Goal: Information Seeking & Learning: Learn about a topic

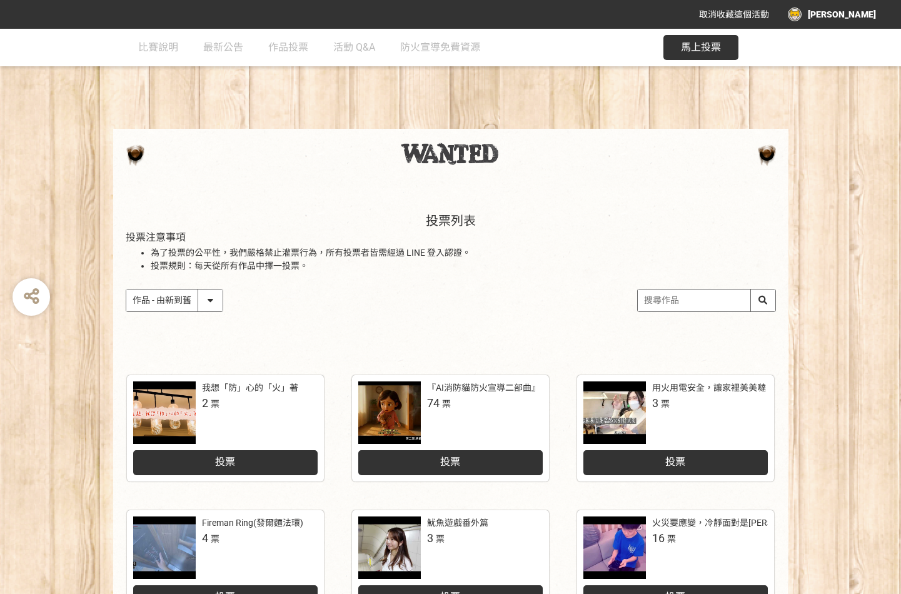
click at [209, 306] on select "作品 - 由新到舊 作品 - 由舊到新 票數 - 由多到少 票數 - 由少到多" at bounding box center [174, 301] width 96 height 22
select select "vote"
click at [126, 290] on select "作品 - 由新到舊 作品 - 由舊到新 票數 - 由多到少 票數 - 由少到多" at bounding box center [174, 301] width 96 height 22
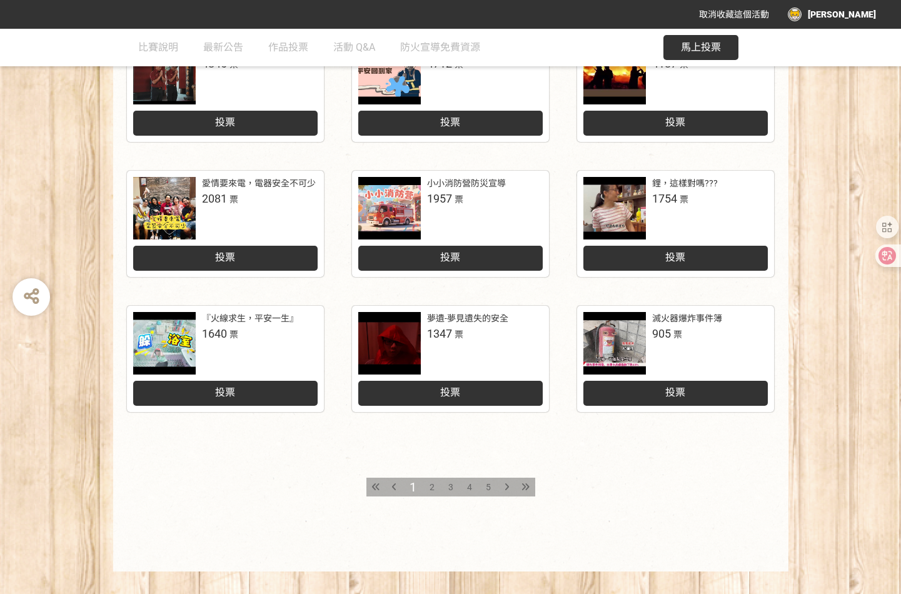
scroll to position [493, 0]
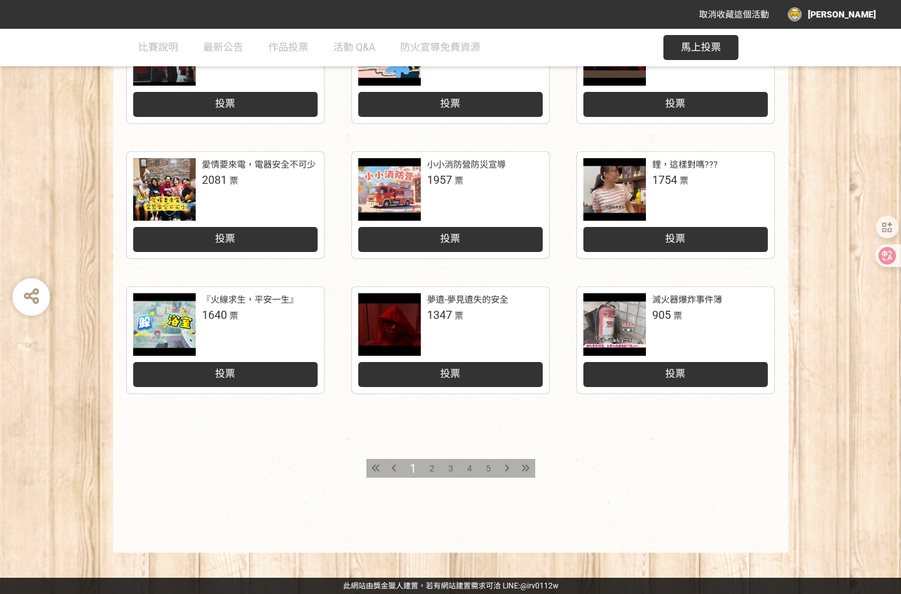
click at [428, 468] on div "2" at bounding box center [432, 468] width 19 height 19
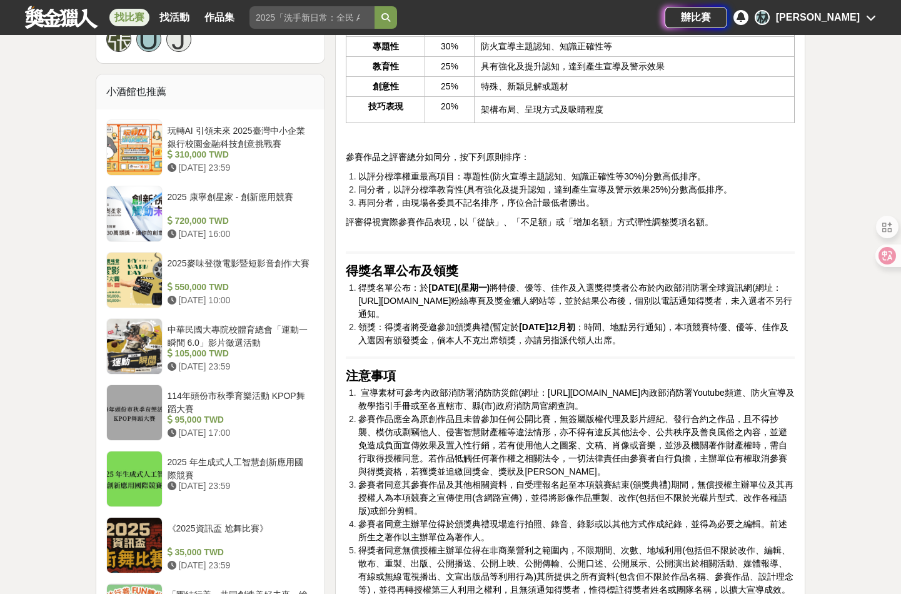
scroll to position [1376, 0]
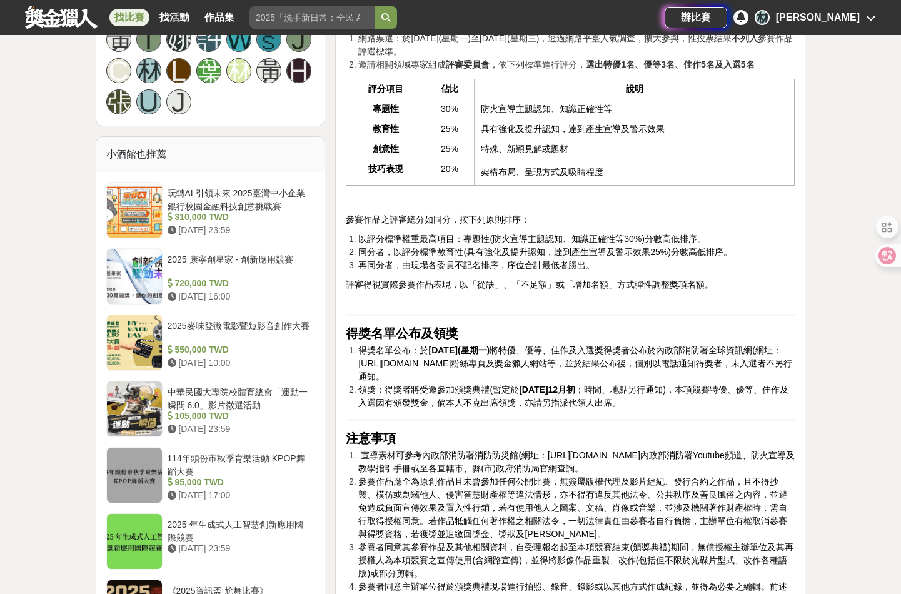
click at [57, 147] on div "大家都在看 翻玩臺味好乳力-全國短影音創意大募集 [DATE] 18:00 2025 康寧創星家 - 創新應用競賽 [DATE] 16:00 2025國泰卓越…" at bounding box center [450, 566] width 901 height 3763
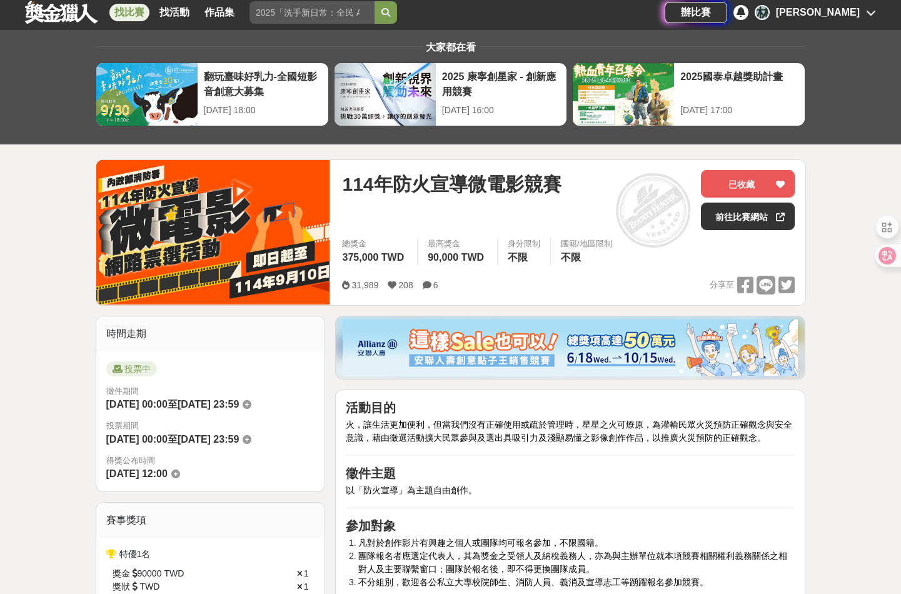
scroll to position [0, 0]
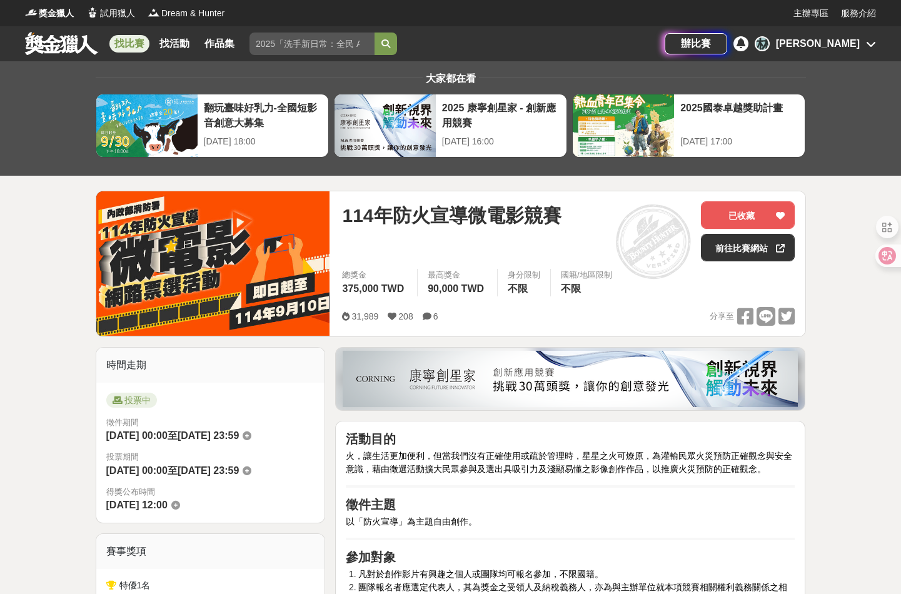
click at [138, 45] on link "找比賽" at bounding box center [129, 44] width 40 height 18
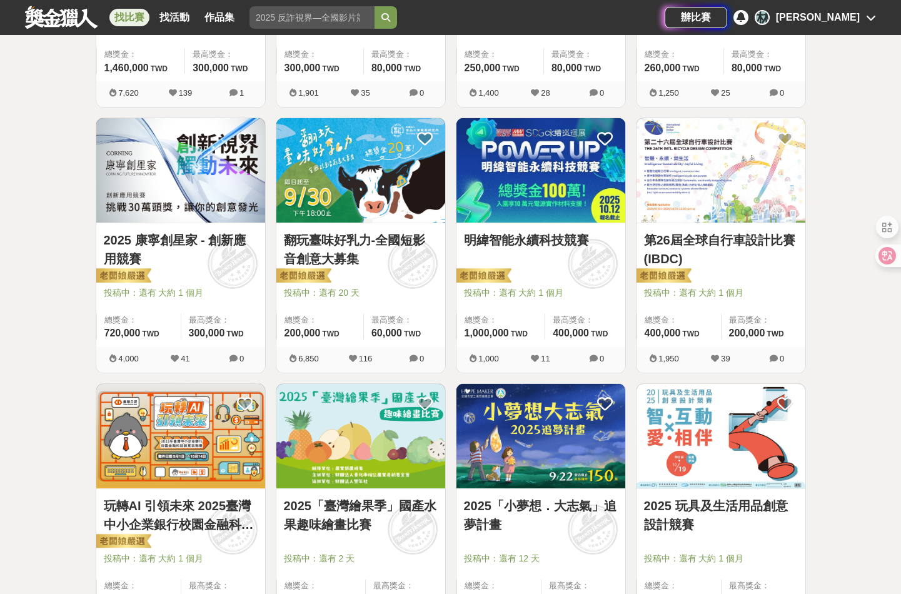
scroll to position [688, 0]
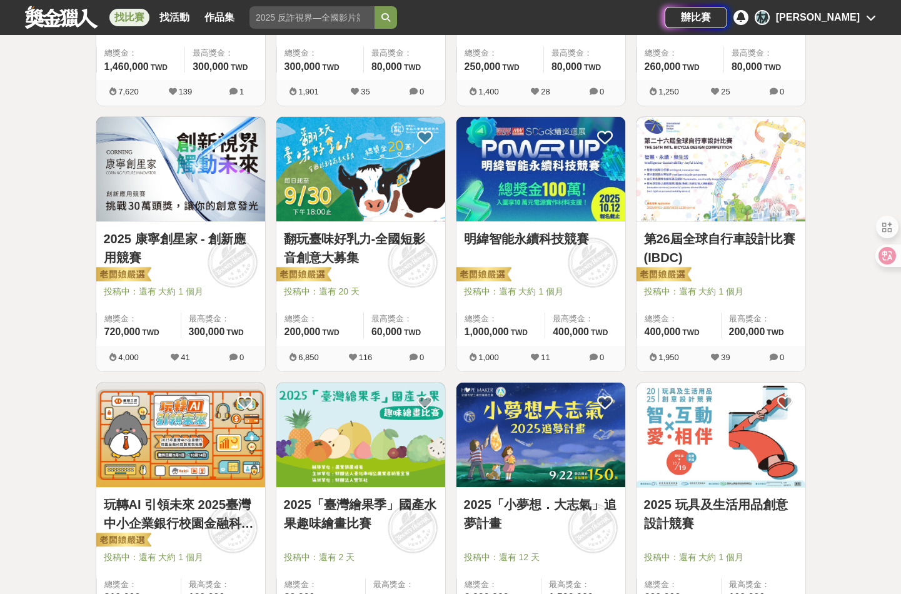
click at [345, 231] on link "翻玩臺味好乳力-全國短影音創意大募集" at bounding box center [361, 249] width 154 height 38
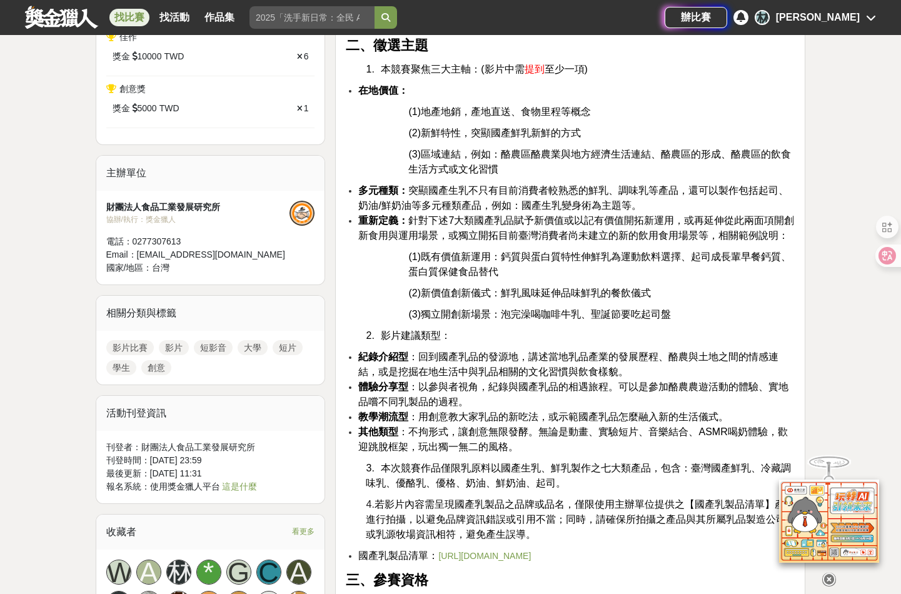
scroll to position [572, 0]
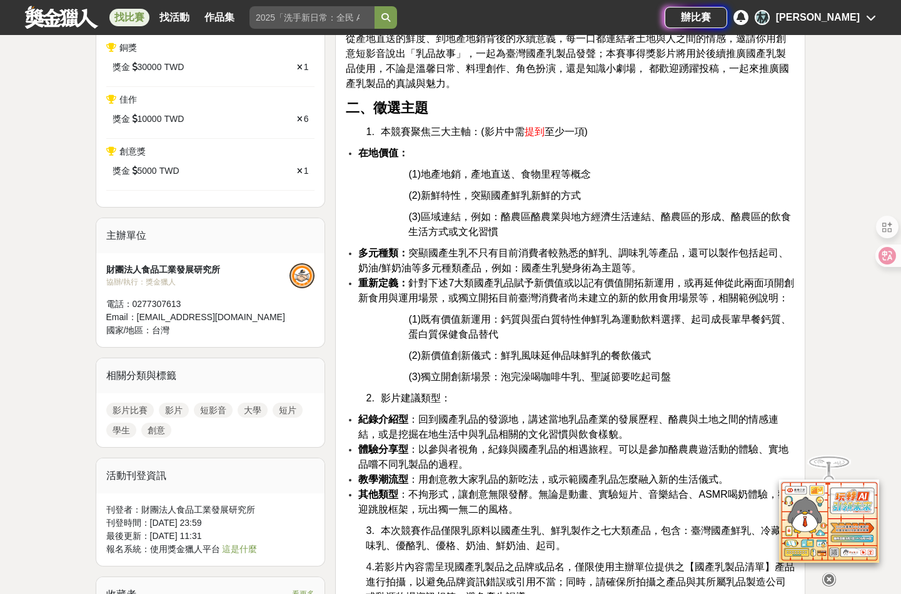
drag, startPoint x: 609, startPoint y: 312, endPoint x: 63, endPoint y: 355, distance: 547.0
drag, startPoint x: 201, startPoint y: 267, endPoint x: 106, endPoint y: 265, distance: 95.1
click at [106, 265] on div "財團法人食品工業發展研究所" at bounding box center [198, 269] width 184 height 13
copy div "財團法人食品工業發展研究所"
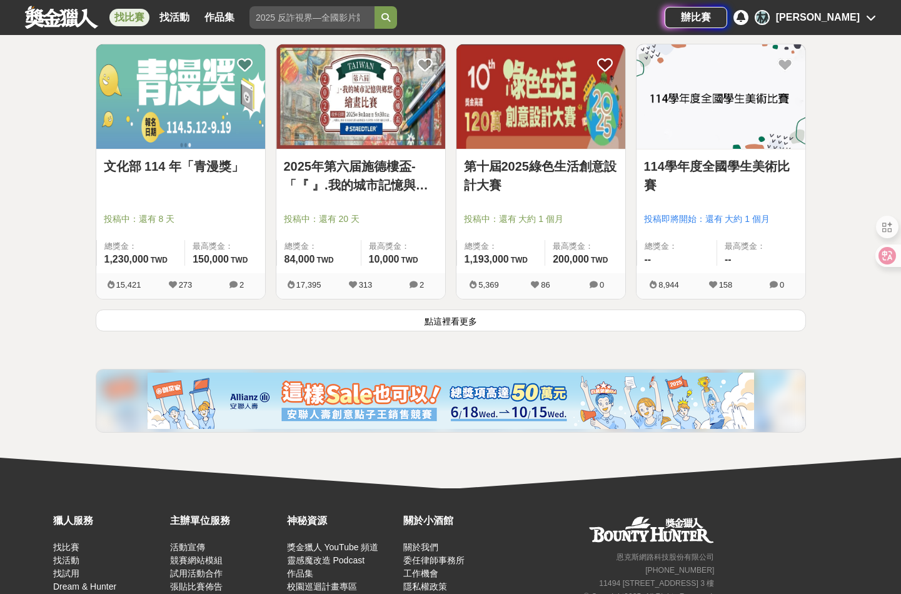
scroll to position [1563, 0]
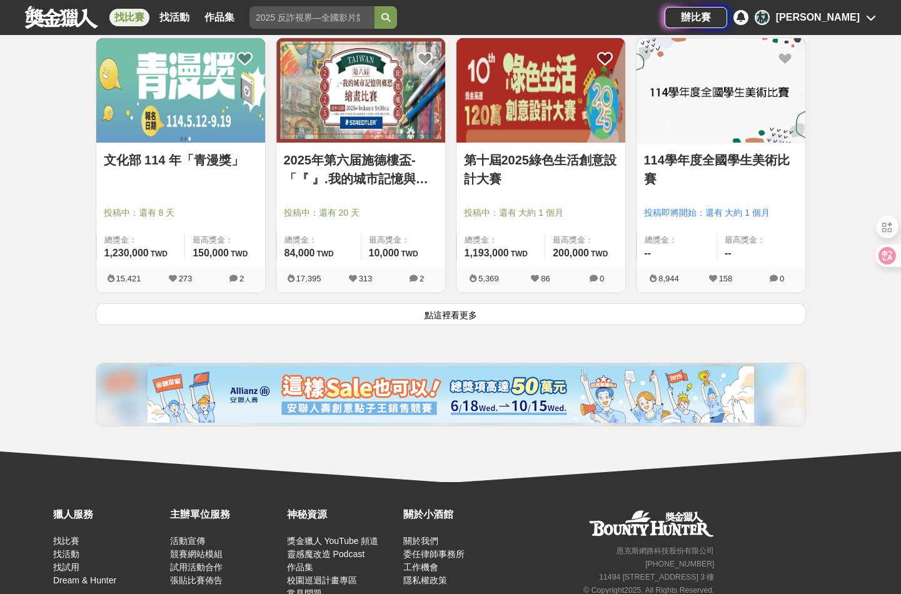
click at [457, 314] on button "點這裡看更多" at bounding box center [451, 314] width 710 height 22
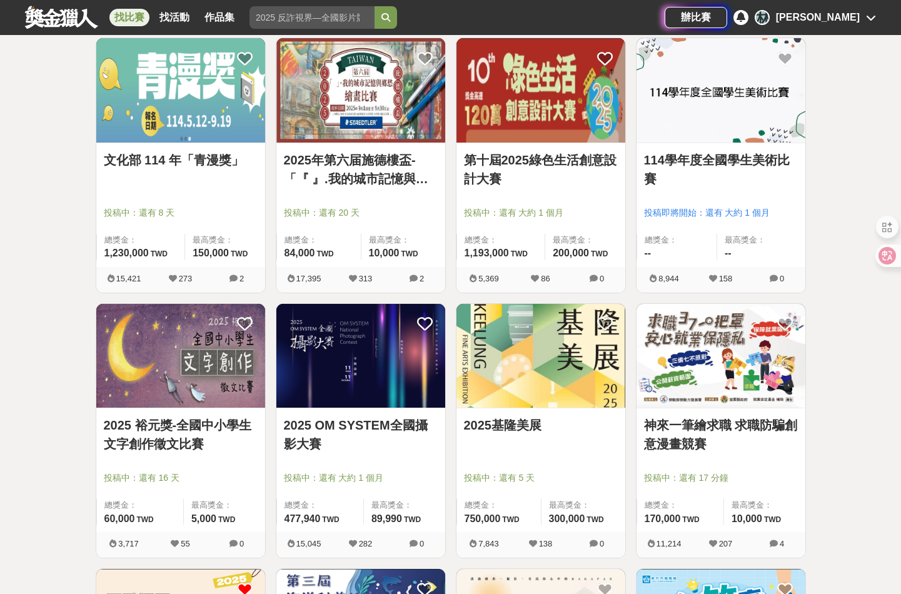
click at [54, 305] on div "全部 設計 影像 寫作 商業 音樂 運動 其他 國際 所有分類 進階篩選 891 個比賽 綜合 熱門 獎金 截止 最新 尚未截止 台灣 重置條件 這樣Sale…" at bounding box center [450, 287] width 901 height 3578
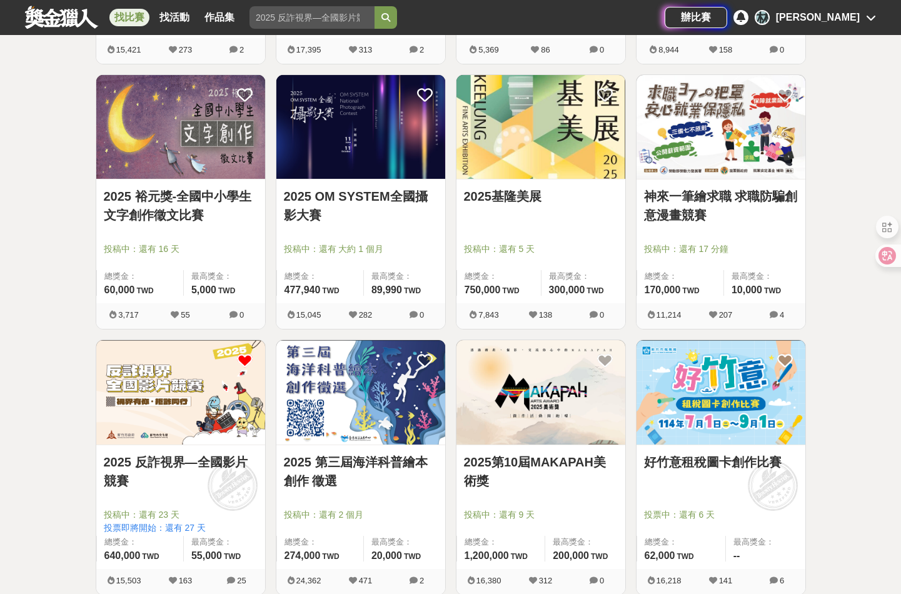
scroll to position [1876, 0]
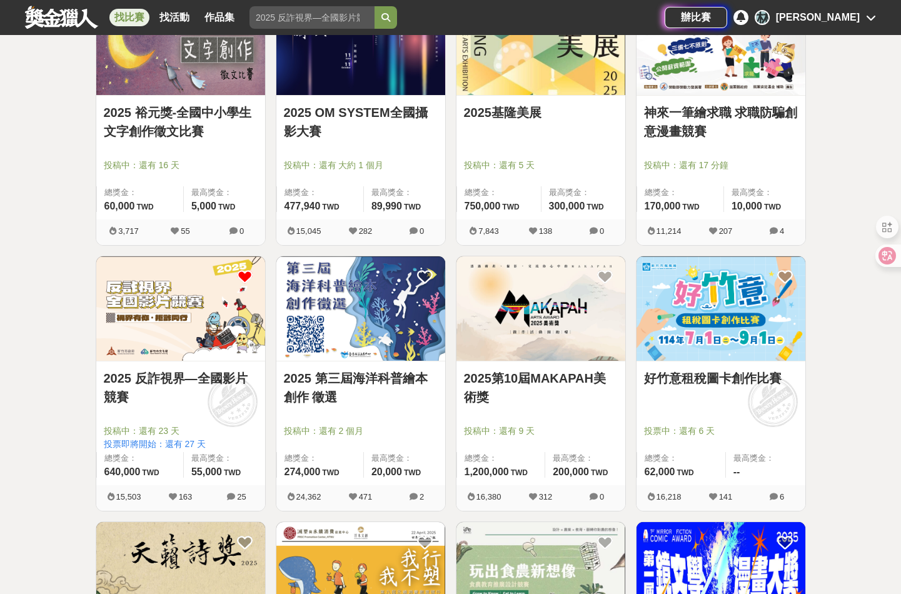
click at [169, 381] on link "2025 反詐視界—全國影片競賽" at bounding box center [181, 388] width 154 height 38
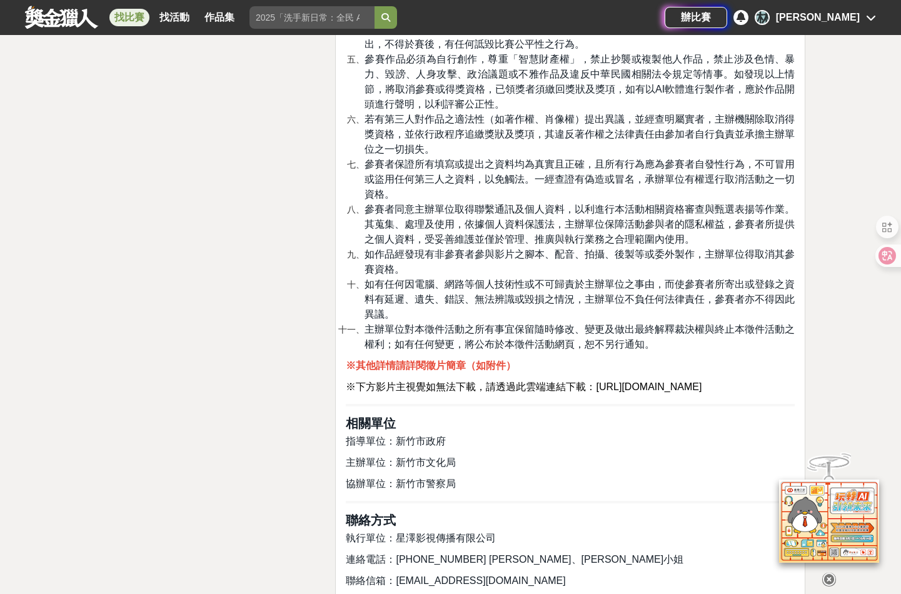
scroll to position [3002, 0]
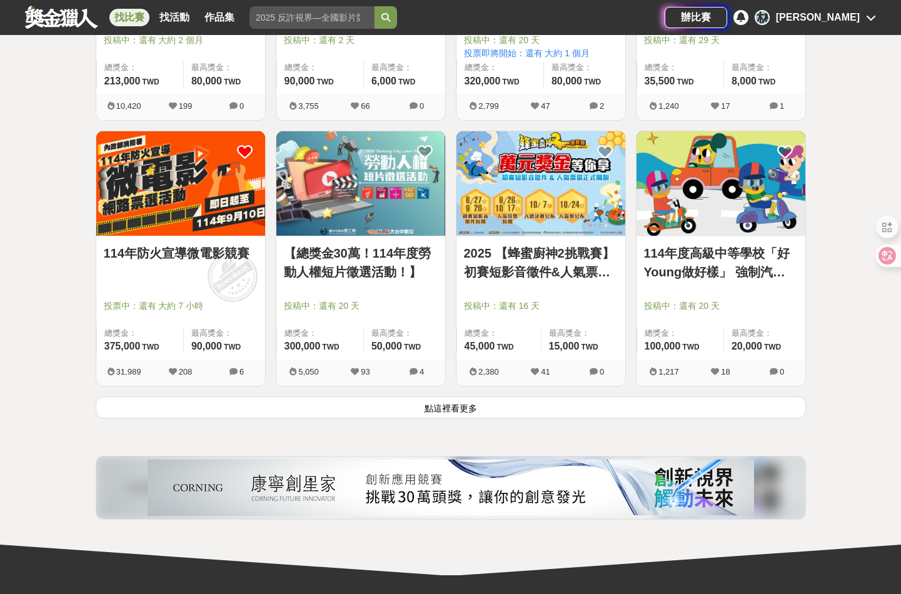
scroll to position [3064, 0]
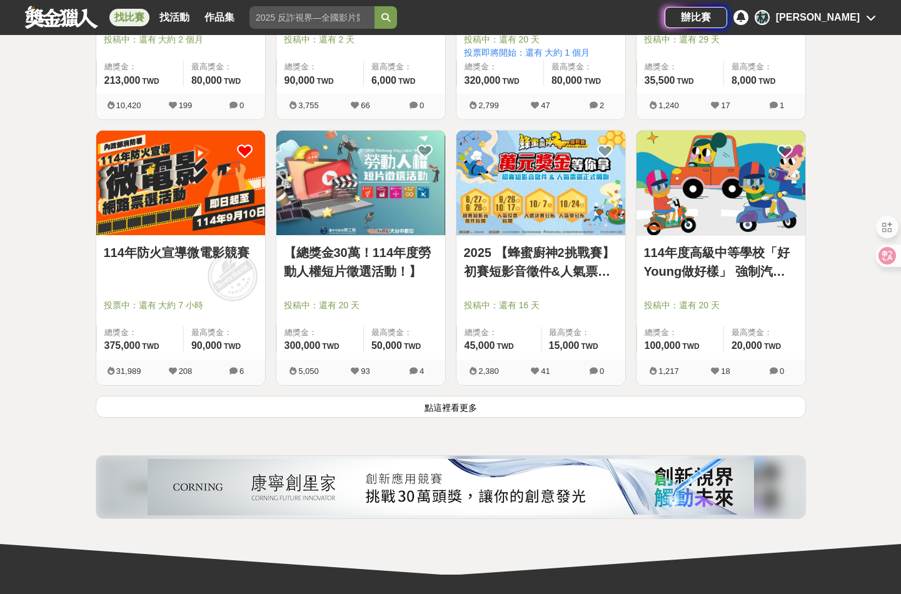
click at [380, 257] on link "【總獎金30萬！114年度勞動人權短片徵選活動！】" at bounding box center [361, 262] width 154 height 38
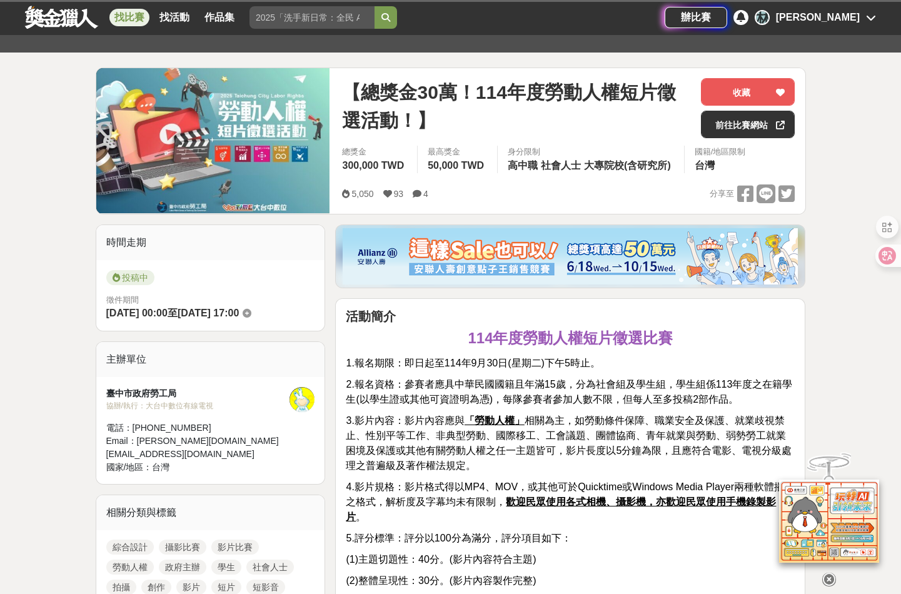
scroll to position [438, 0]
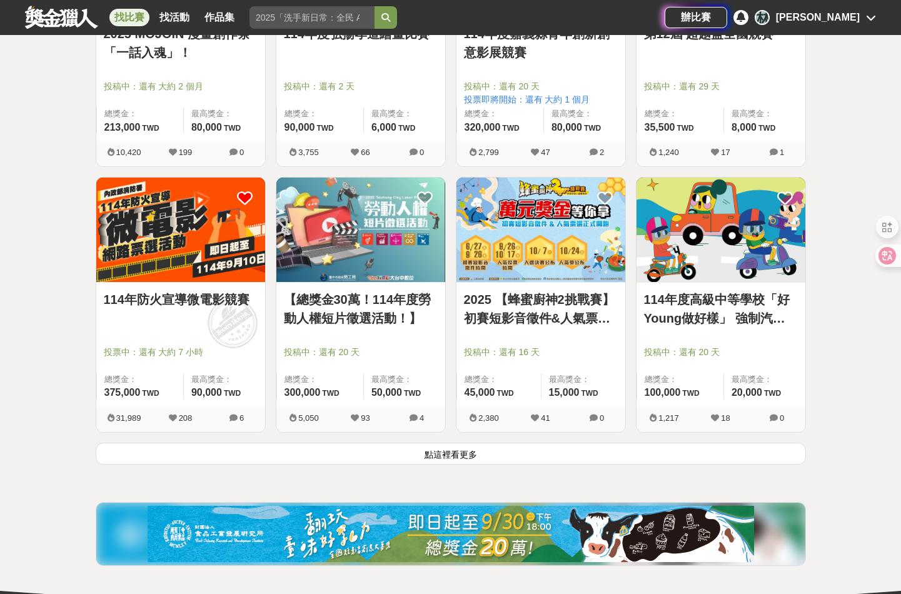
scroll to position [3064, 0]
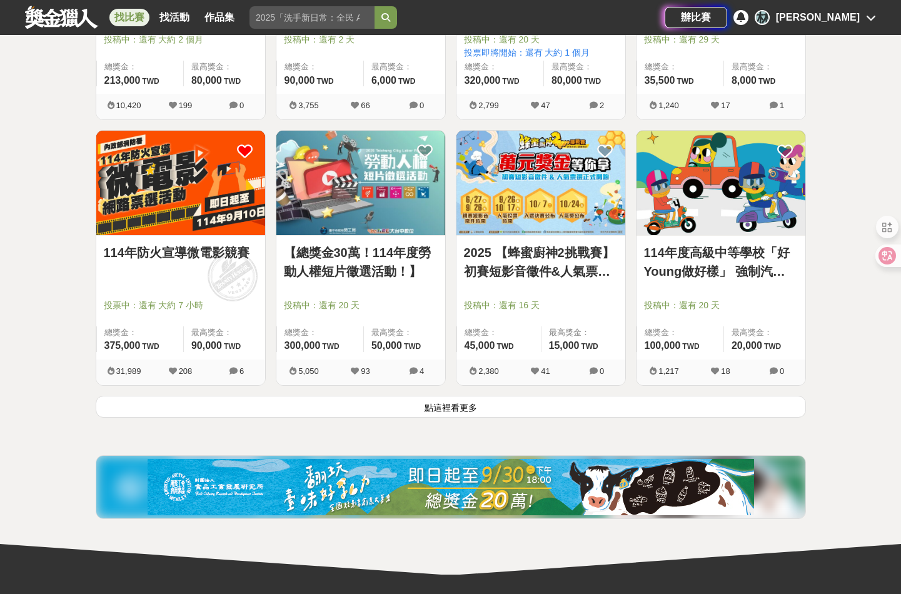
click at [197, 251] on link "114年防火宣導微電影競賽" at bounding box center [181, 252] width 154 height 19
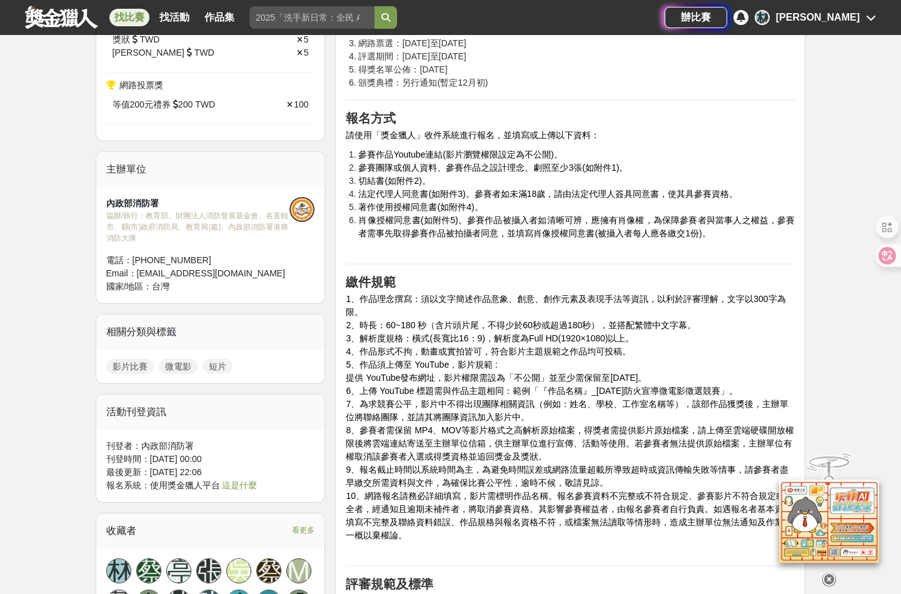
scroll to position [938, 0]
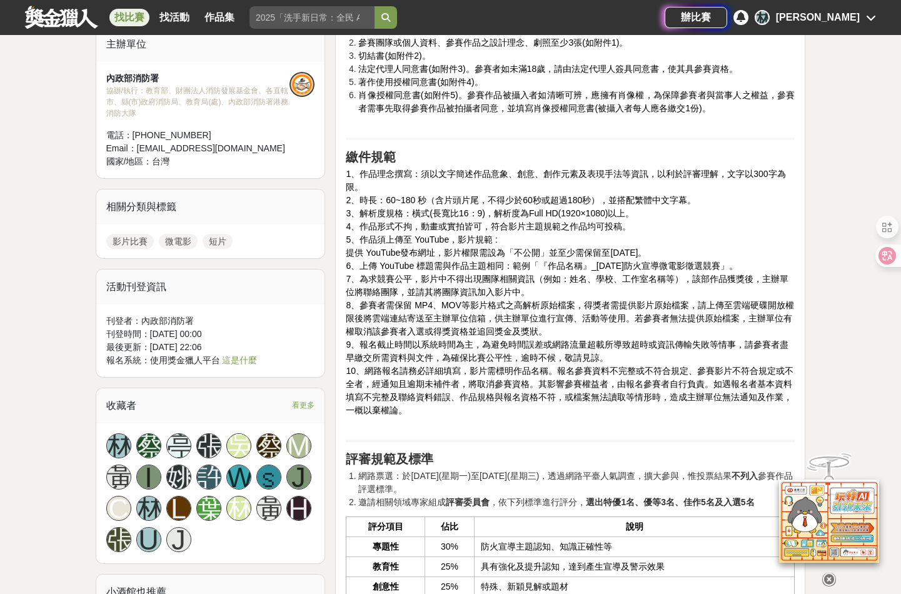
click at [830, 575] on icon at bounding box center [829, 580] width 14 height 14
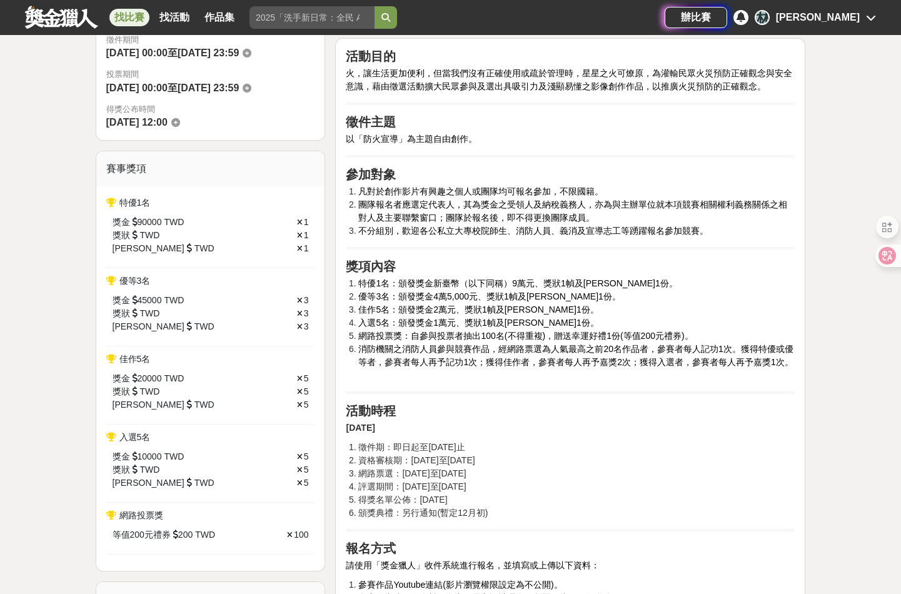
scroll to position [563, 0]
